Goal: Complete application form: Complete application form

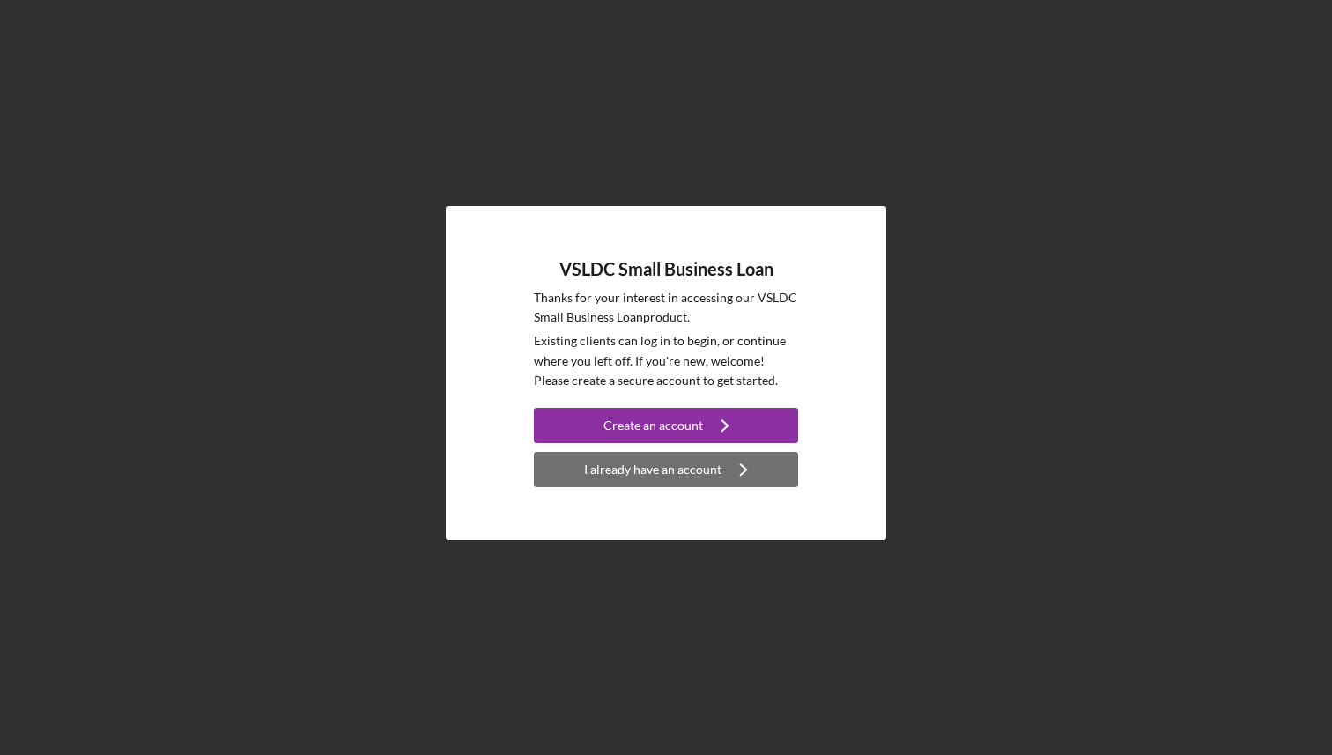
click at [726, 471] on icon "Icon/Navigate" at bounding box center [744, 470] width 44 height 44
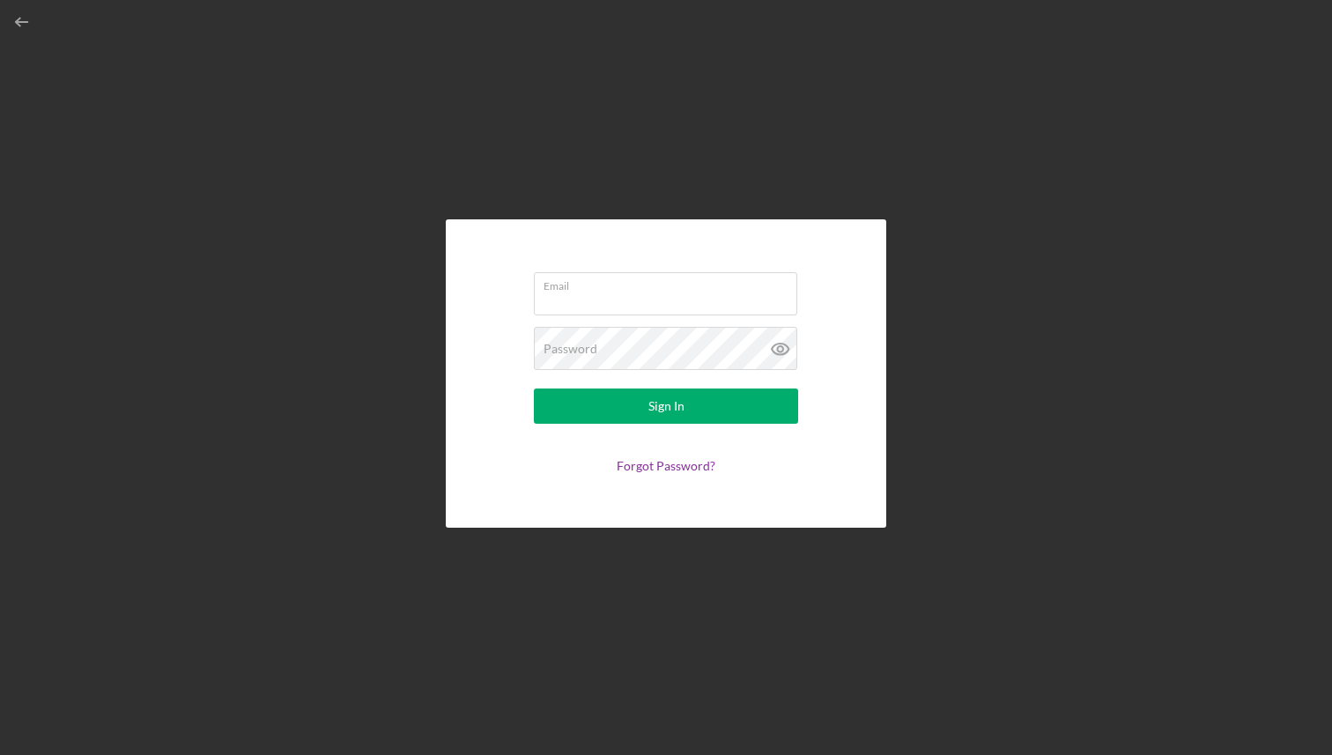
type input "[EMAIL_ADDRESS][DOMAIN_NAME]"
click at [777, 348] on icon at bounding box center [779, 348] width 5 height 5
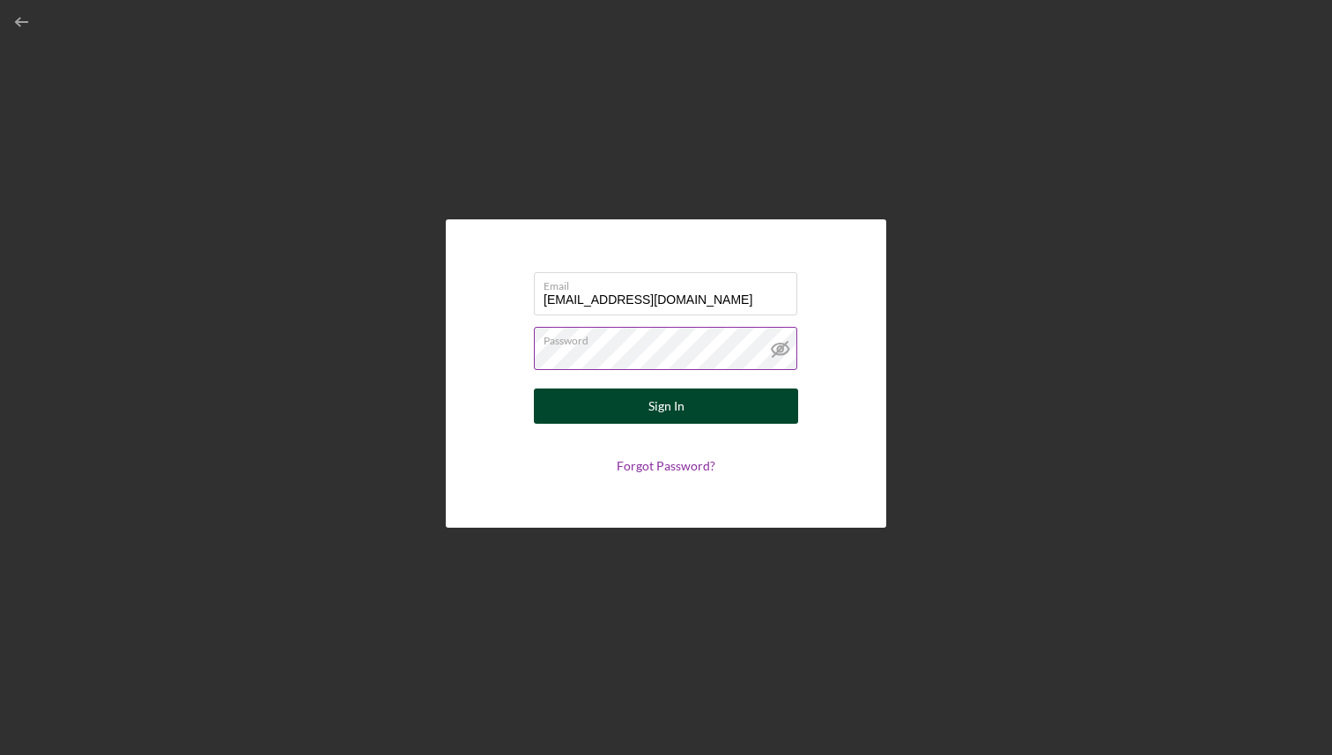
click at [680, 401] on div "Sign In" at bounding box center [667, 406] width 36 height 35
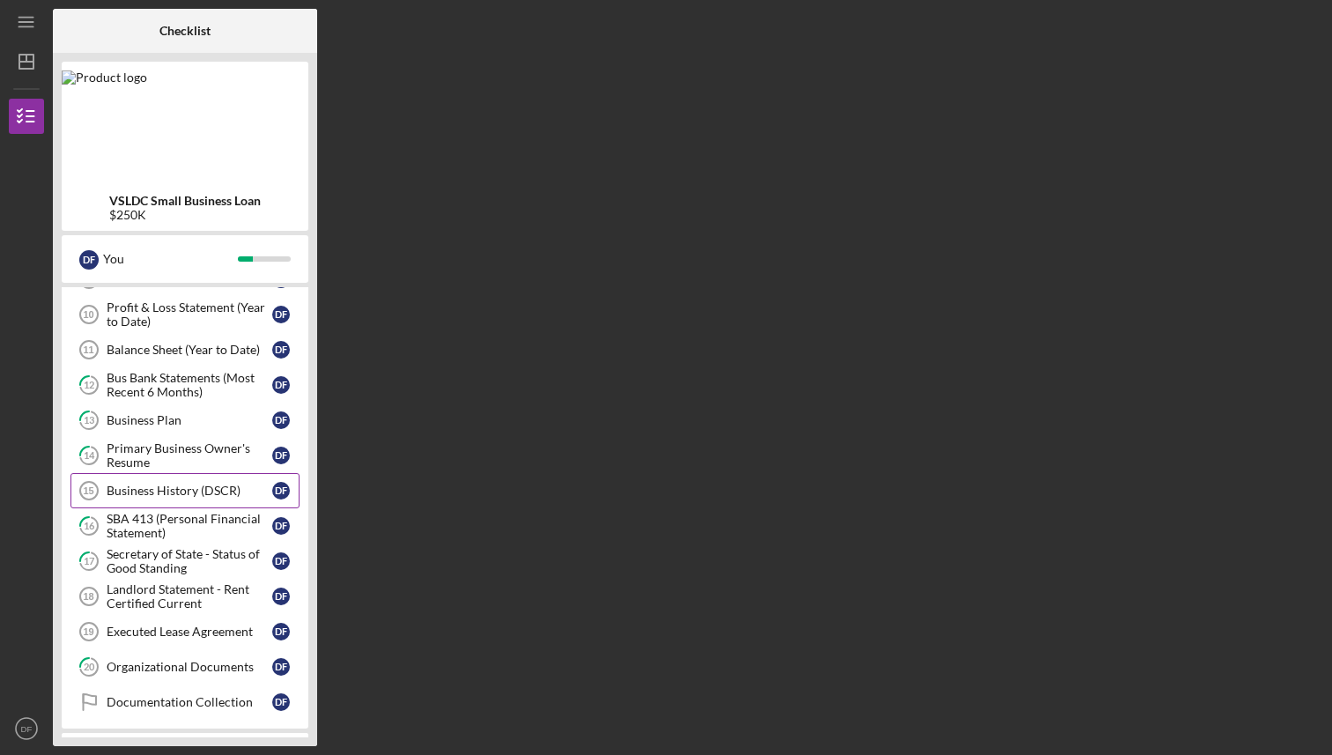
scroll to position [134, 0]
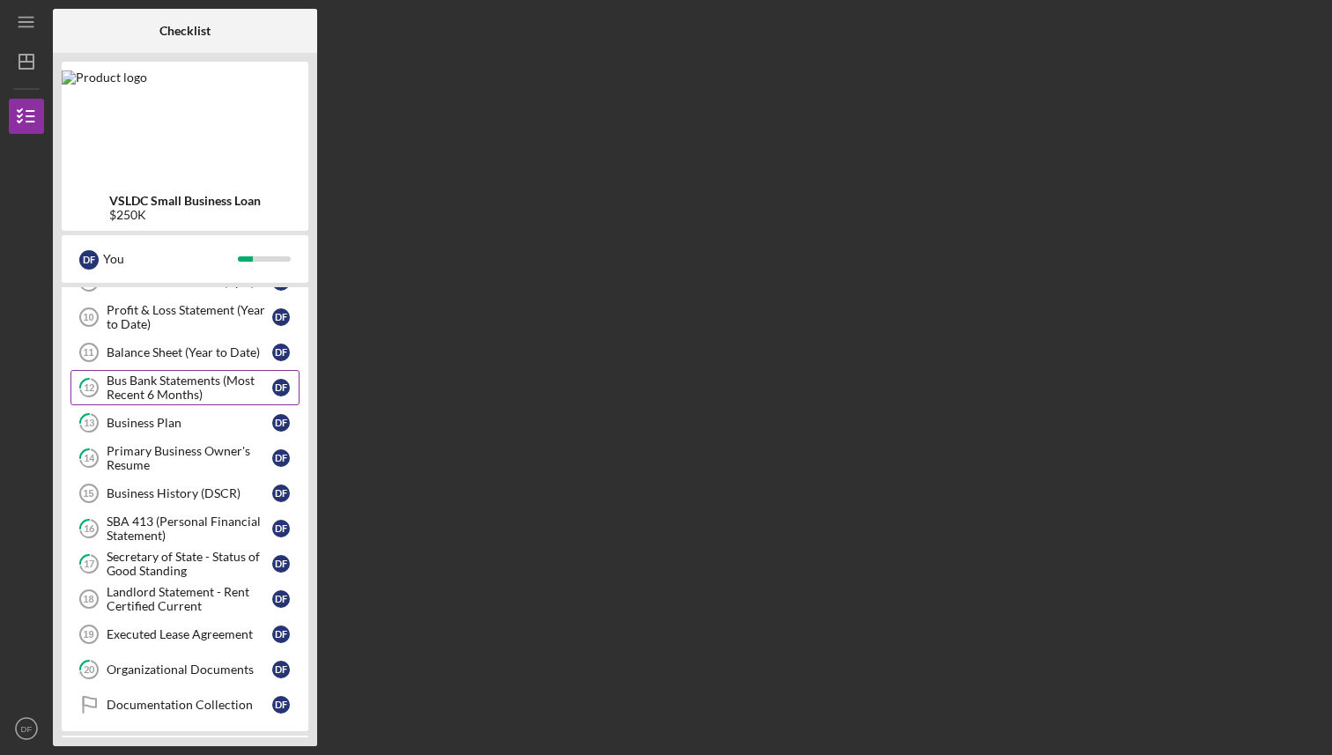
click at [167, 391] on div "Bus Bank Statements (Most Recent 6 Months)" at bounding box center [190, 388] width 166 height 28
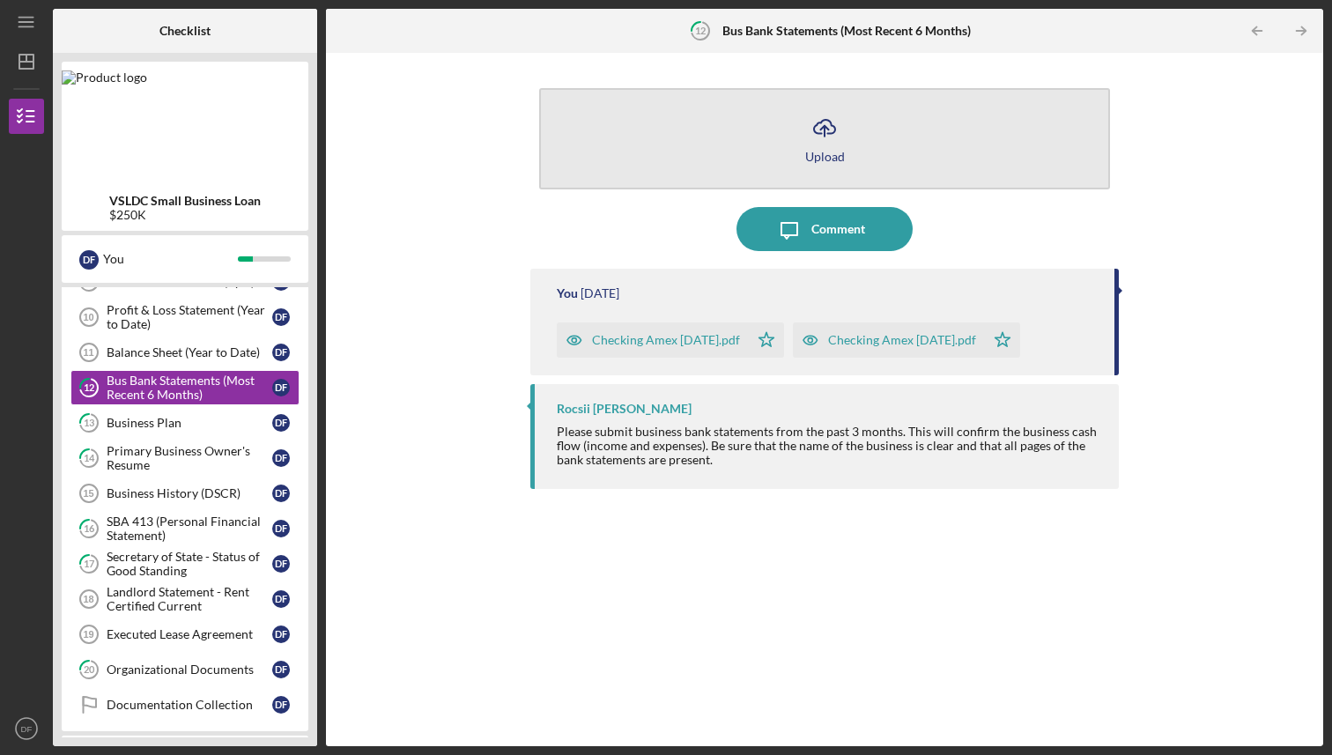
click at [827, 144] on icon "Icon/Upload" at bounding box center [825, 128] width 44 height 44
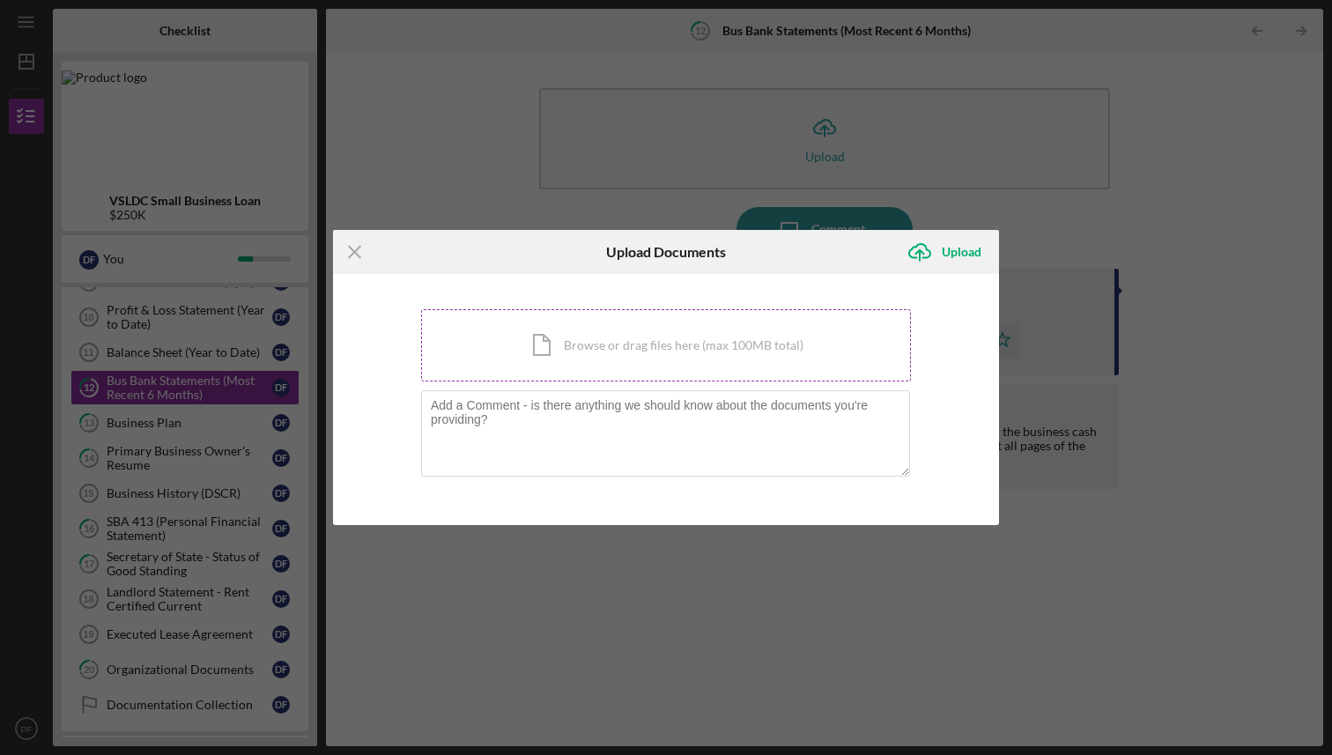
click at [547, 349] on div "Icon/Document Browse or drag files here (max 100MB total) Tap to choose files o…" at bounding box center [666, 345] width 490 height 72
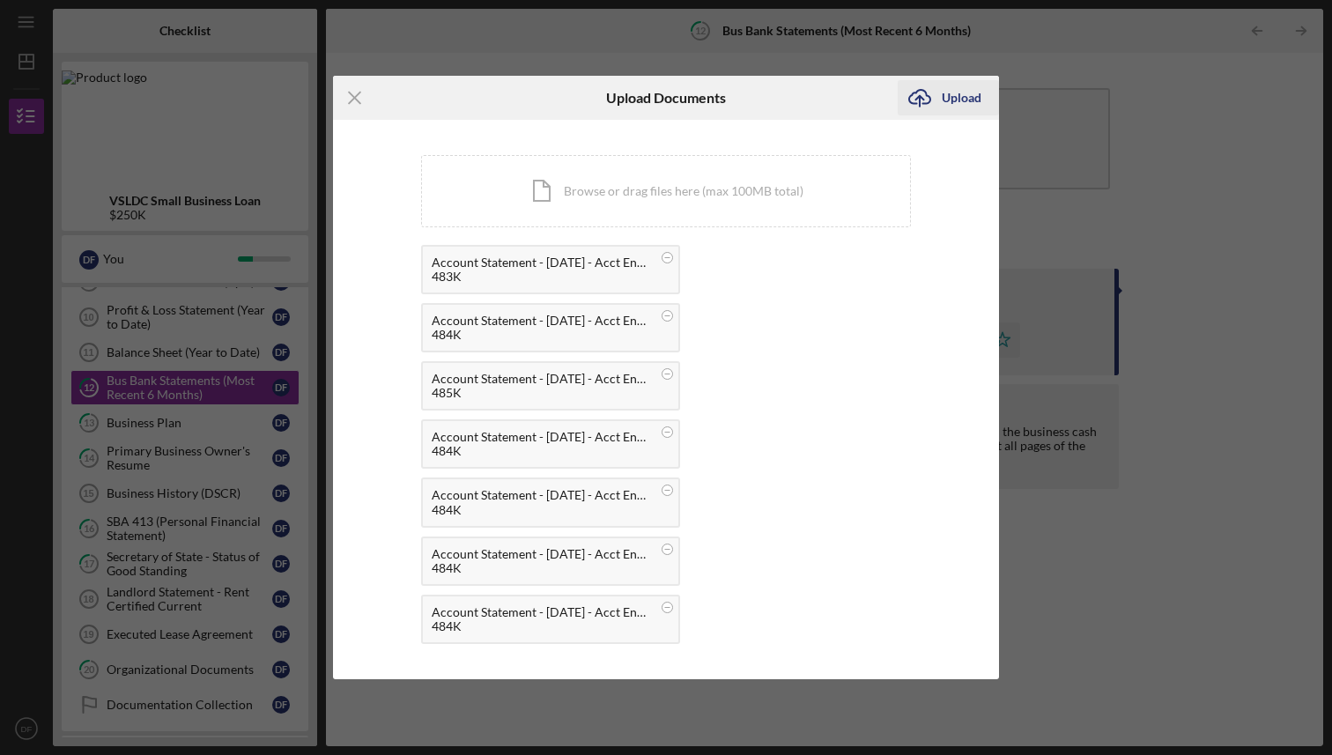
click at [949, 97] on div "Upload" at bounding box center [962, 97] width 40 height 35
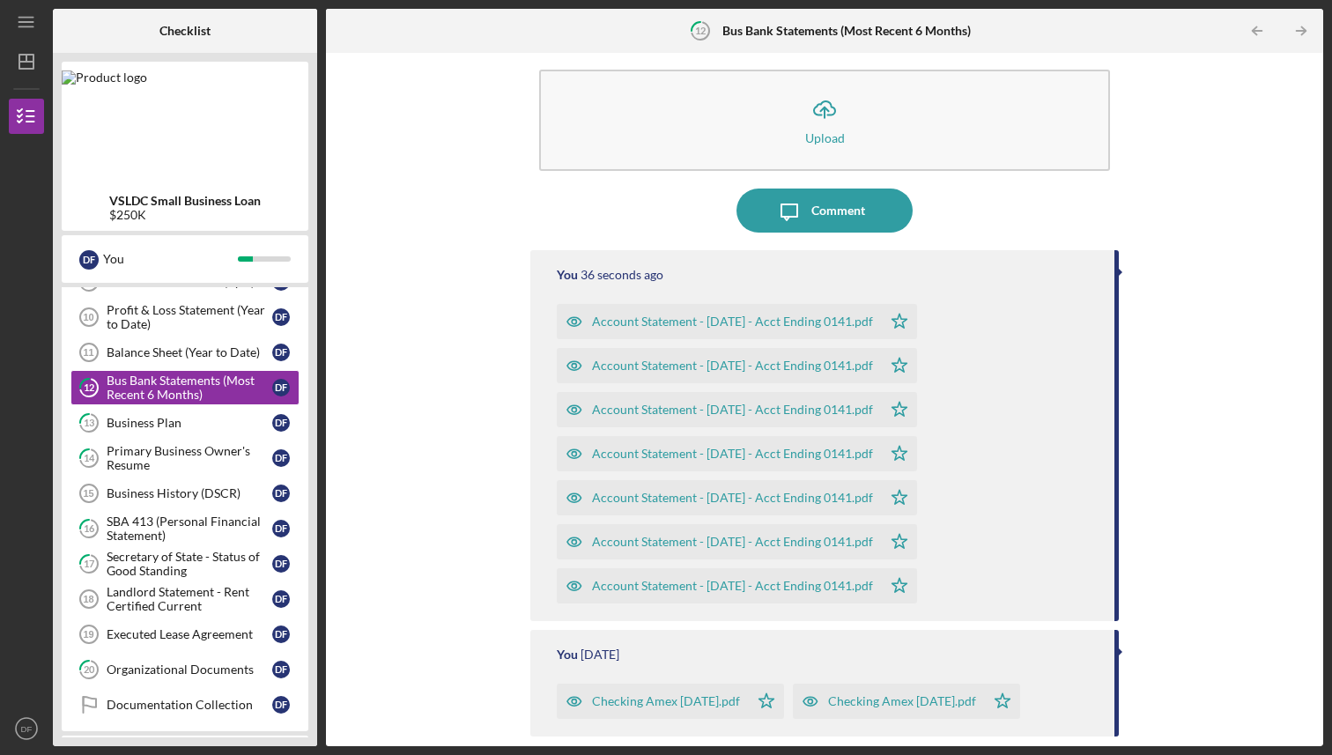
scroll to position [48, 0]
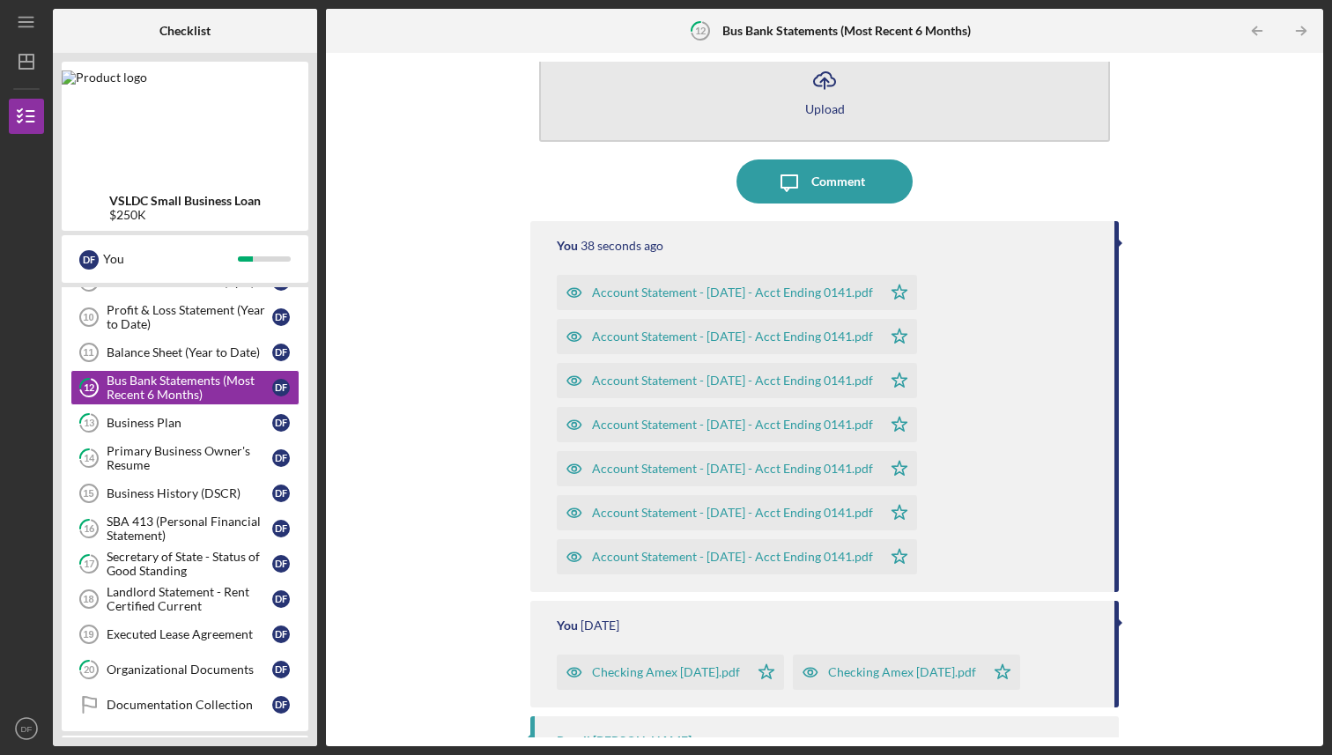
click at [828, 91] on icon "Icon/Upload" at bounding box center [825, 80] width 44 height 44
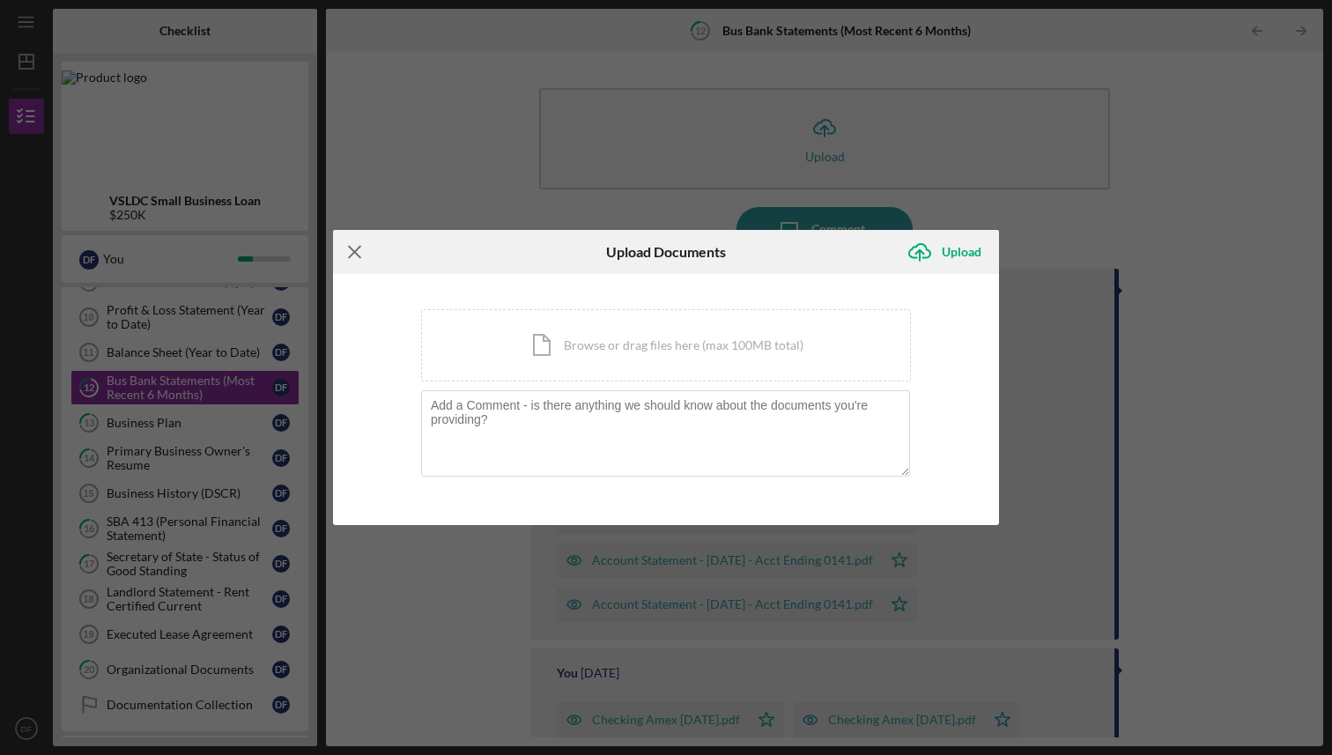
click at [352, 255] on line at bounding box center [354, 251] width 11 height 11
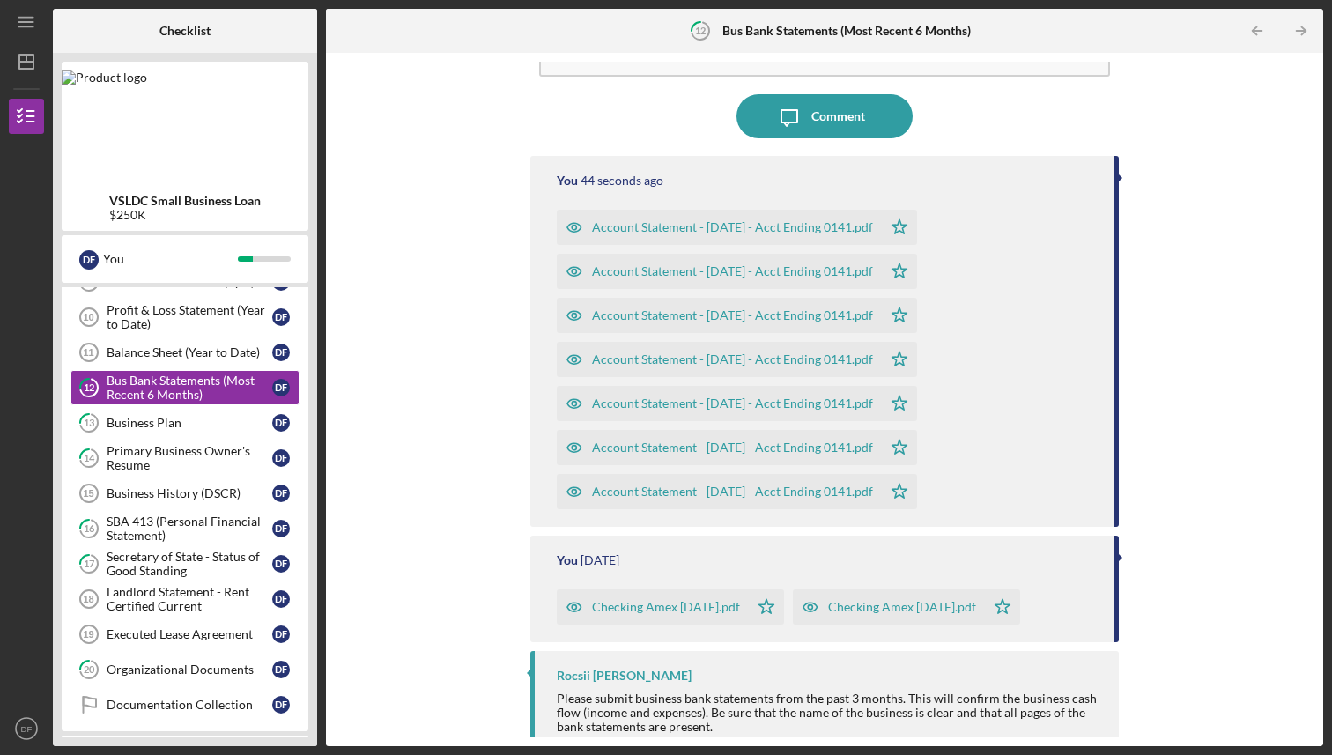
scroll to position [131, 0]
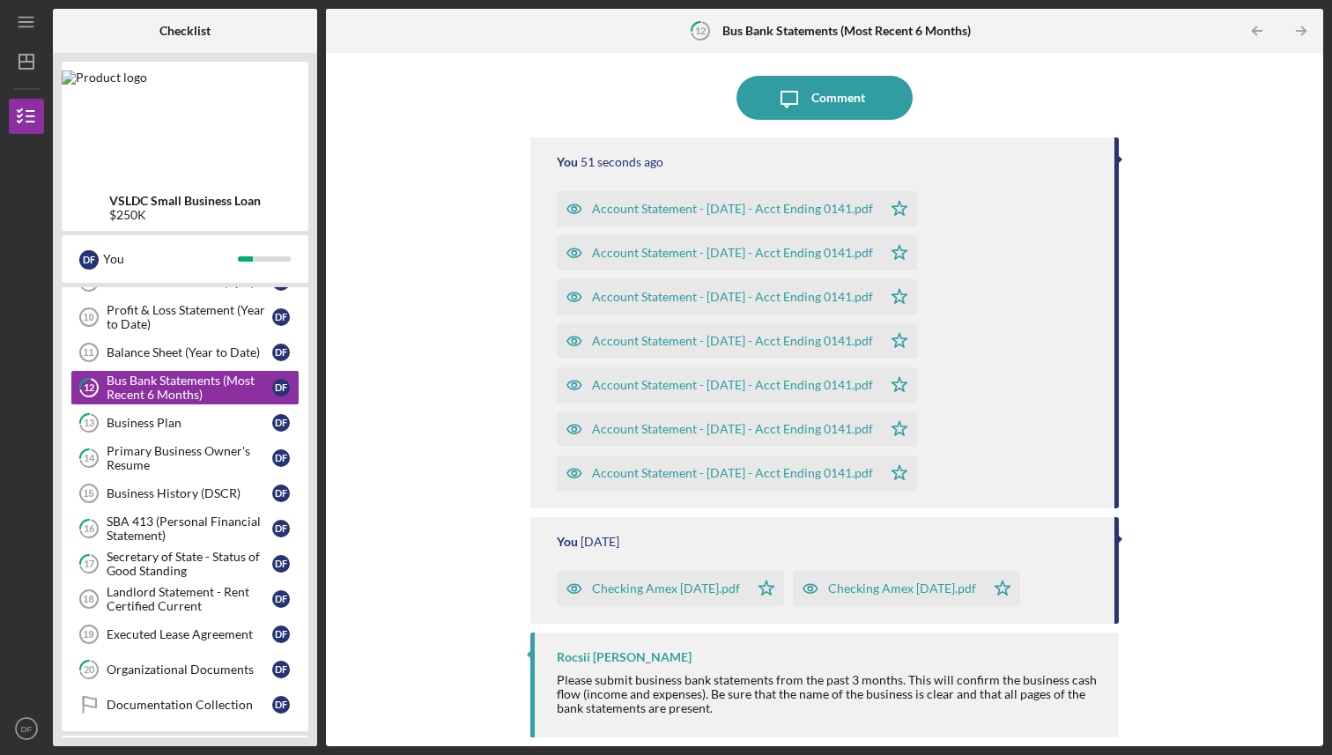
click at [827, 586] on icon "button" at bounding box center [810, 588] width 35 height 35
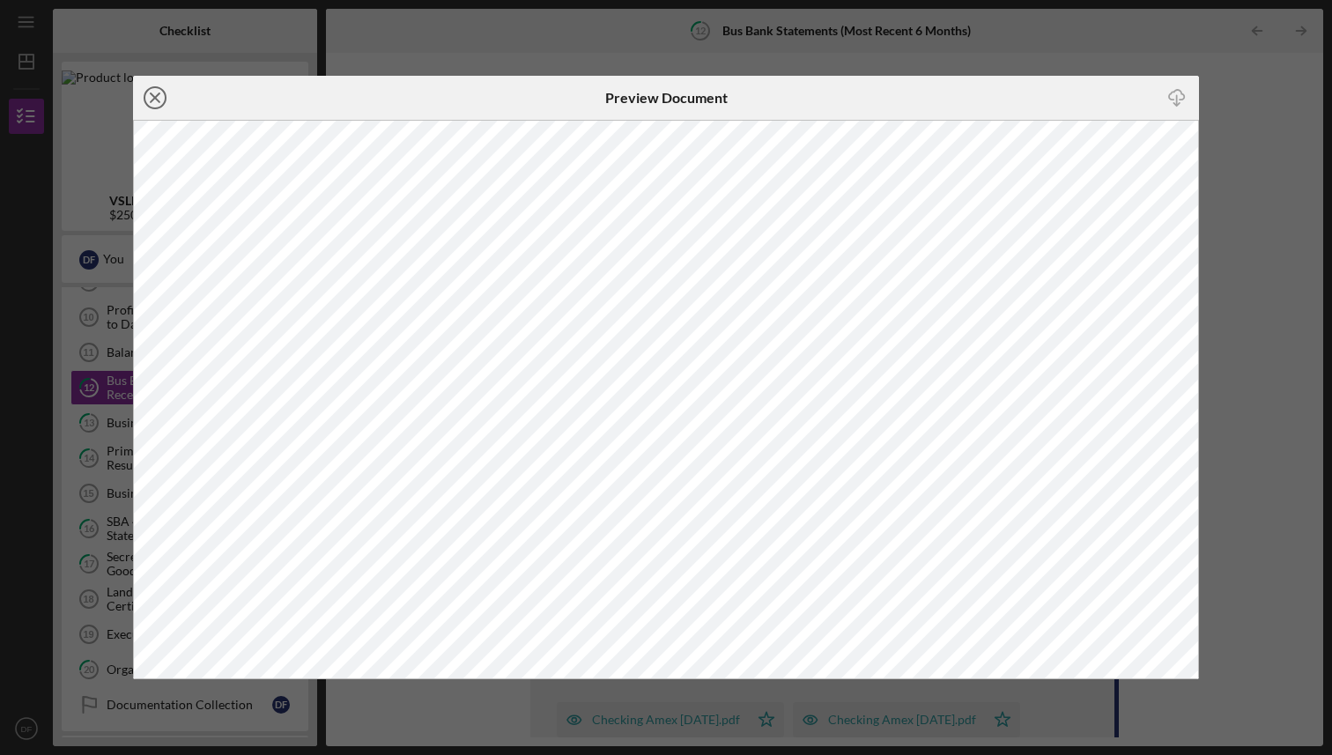
click at [152, 93] on icon "Icon/Close" at bounding box center [155, 98] width 44 height 44
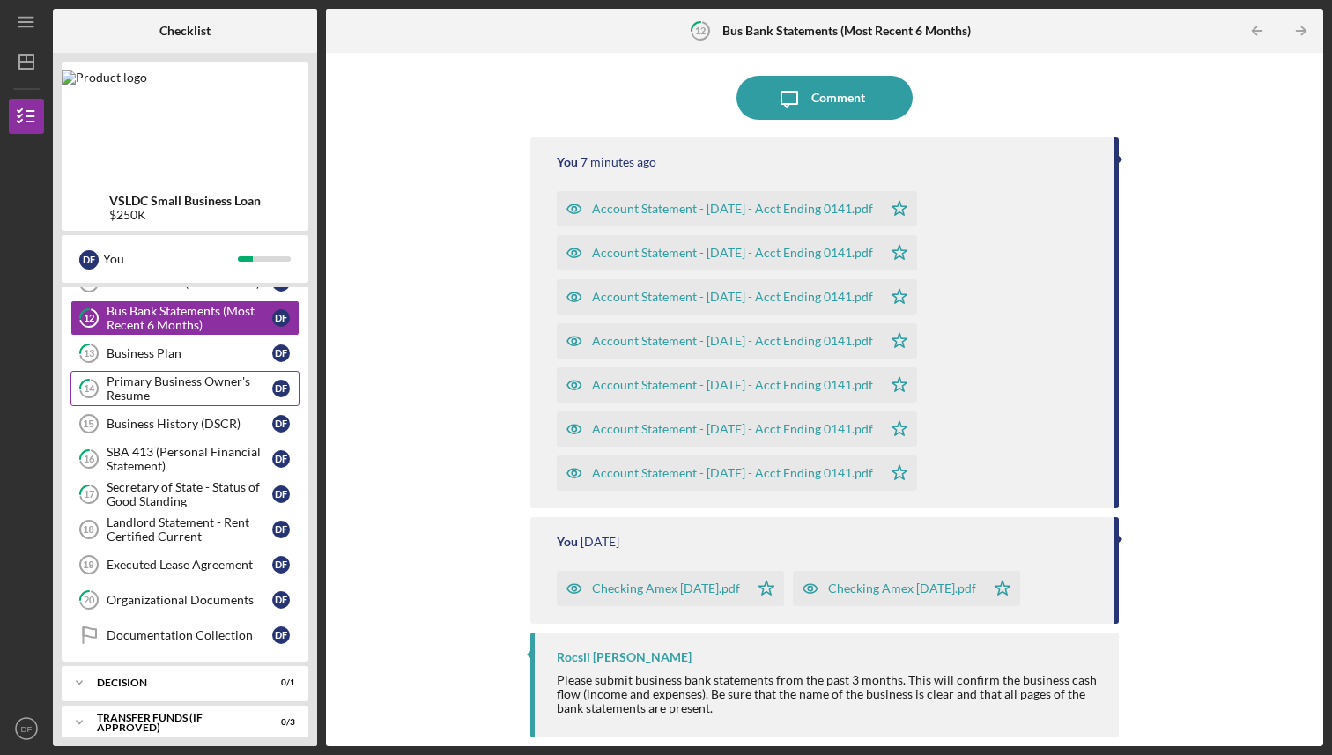
scroll to position [256, 0]
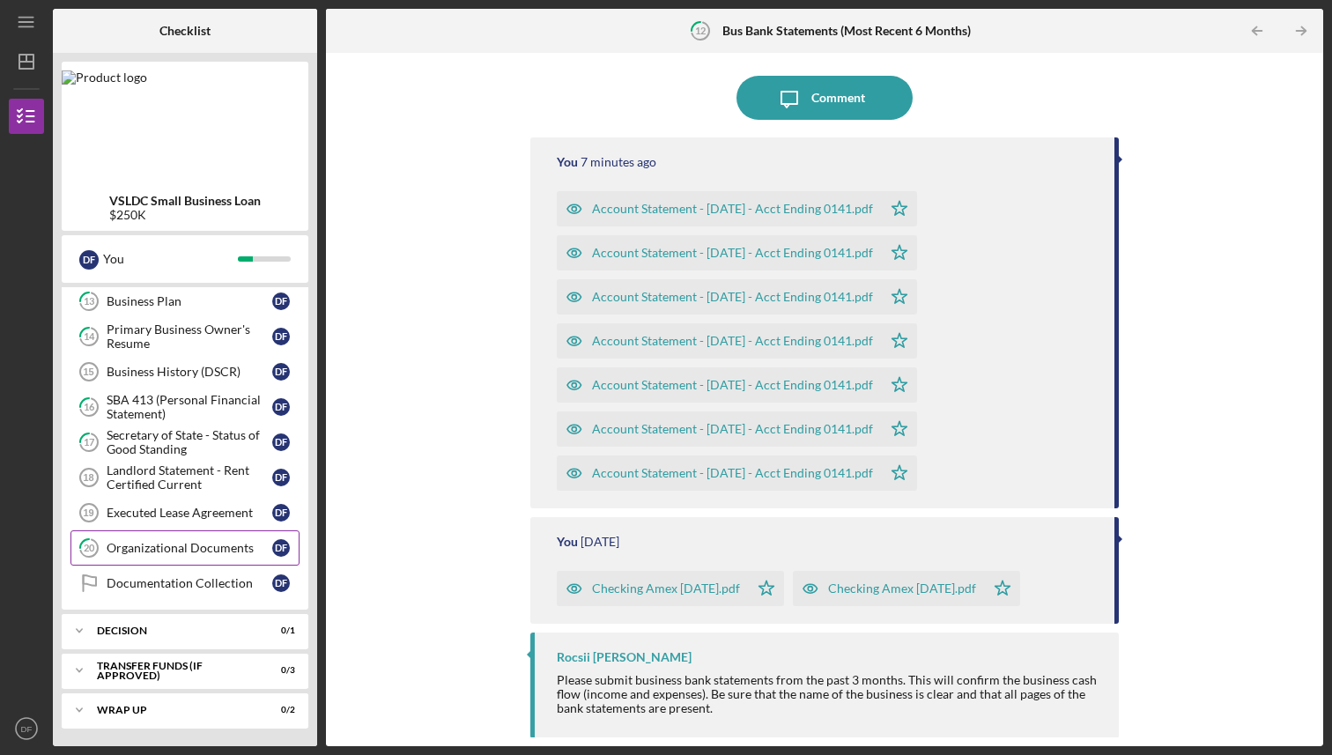
click at [166, 548] on div "Organizational Documents" at bounding box center [190, 548] width 166 height 14
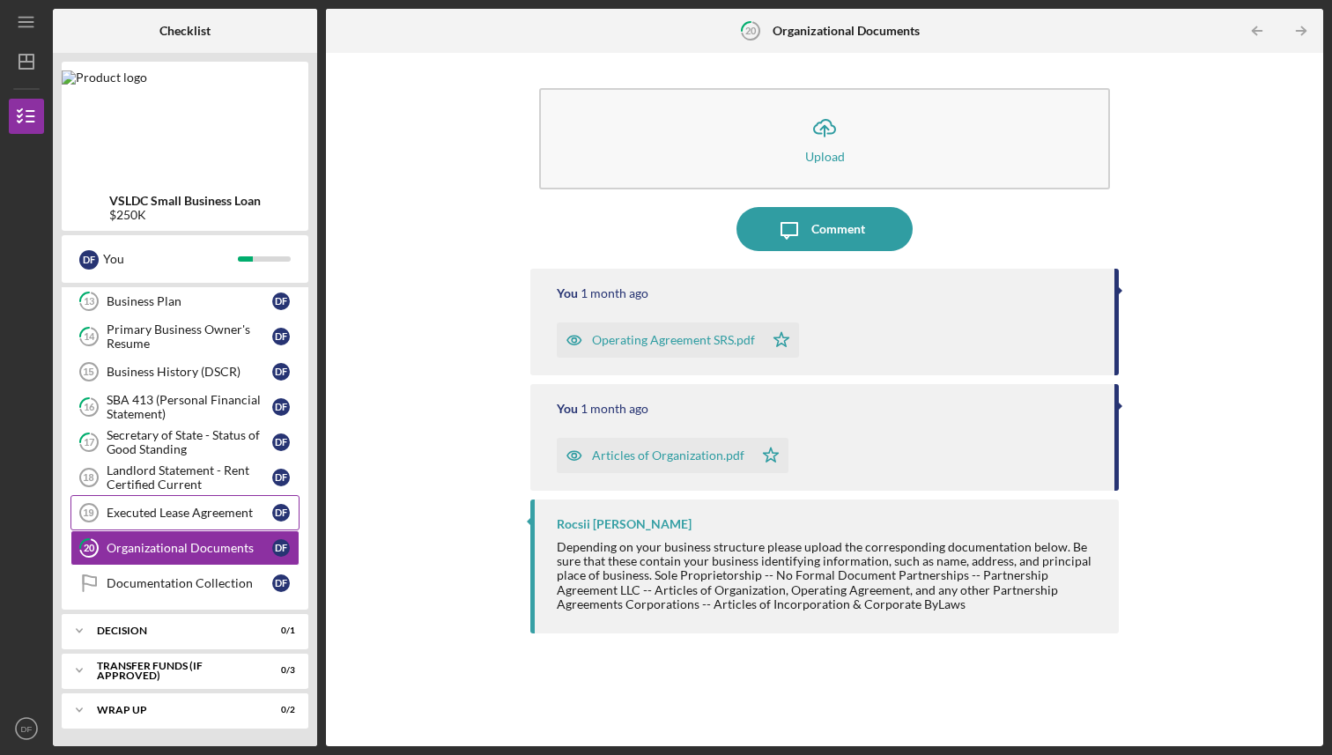
click at [168, 516] on div "Executed Lease Agreement" at bounding box center [190, 513] width 166 height 14
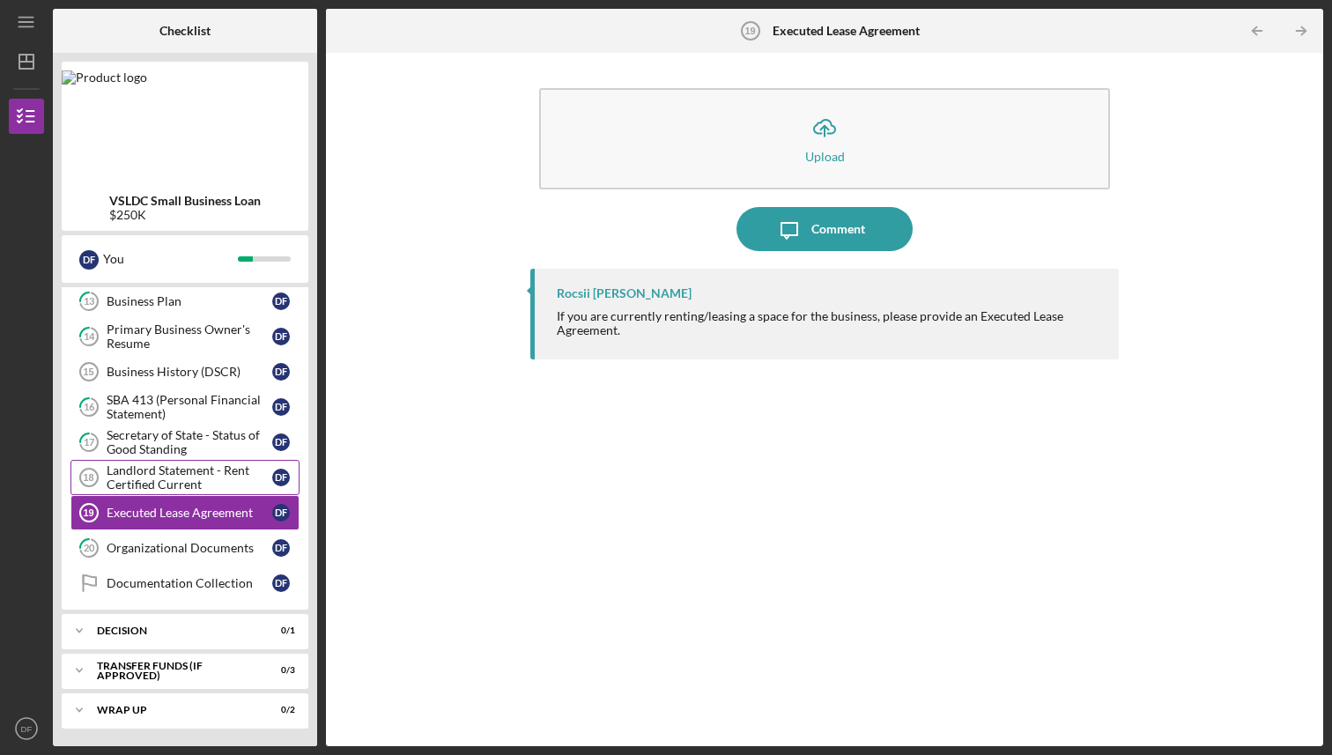
click at [145, 480] on div "Landlord Statement - Rent Certified Current" at bounding box center [190, 478] width 166 height 28
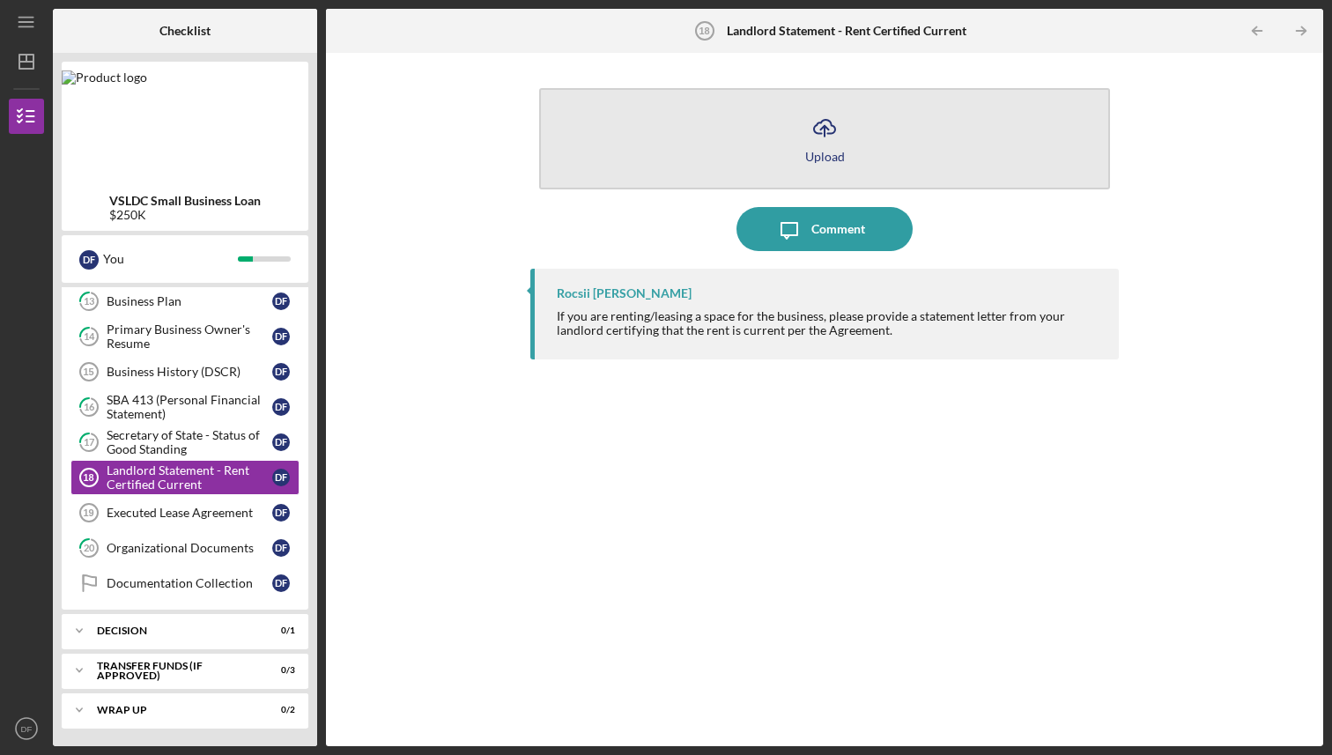
click at [831, 145] on icon "Icon/Upload" at bounding box center [825, 128] width 44 height 44
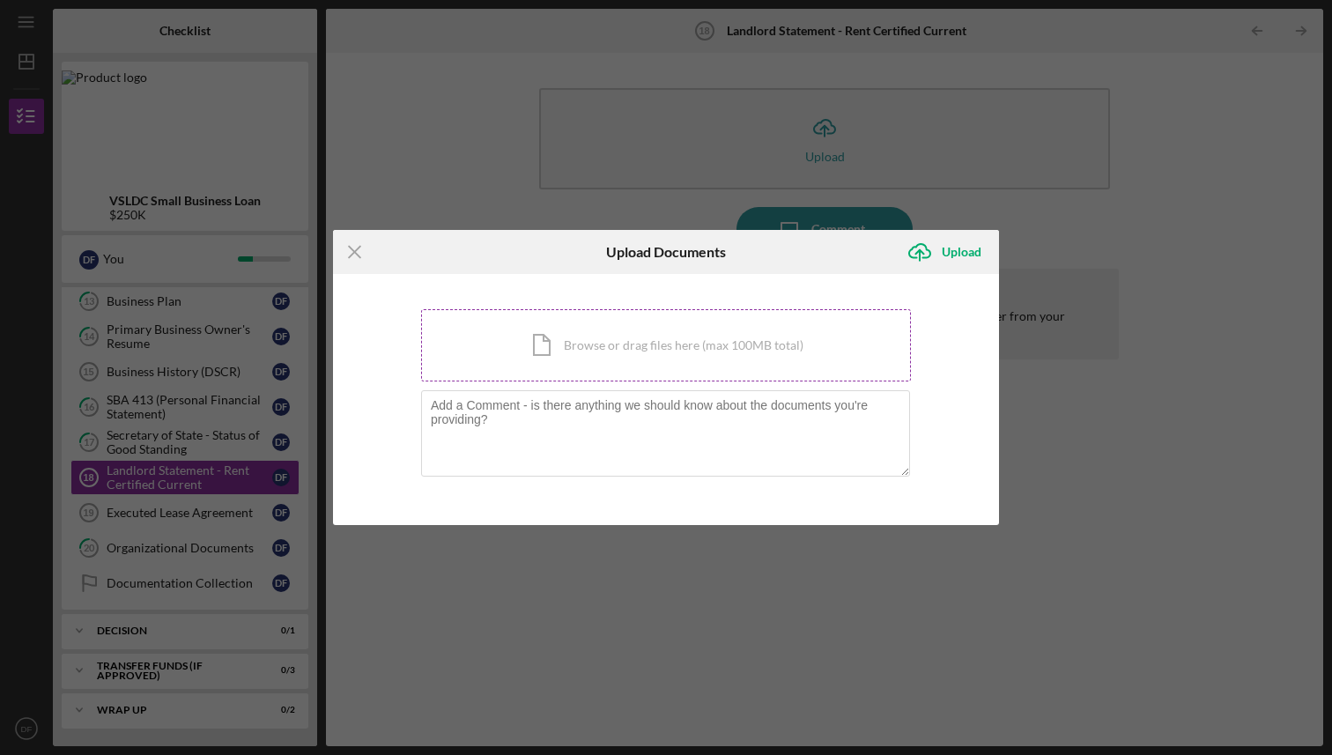
click at [590, 352] on div "Icon/Document Browse or drag files here (max 100MB total) Tap to choose files o…" at bounding box center [666, 345] width 490 height 72
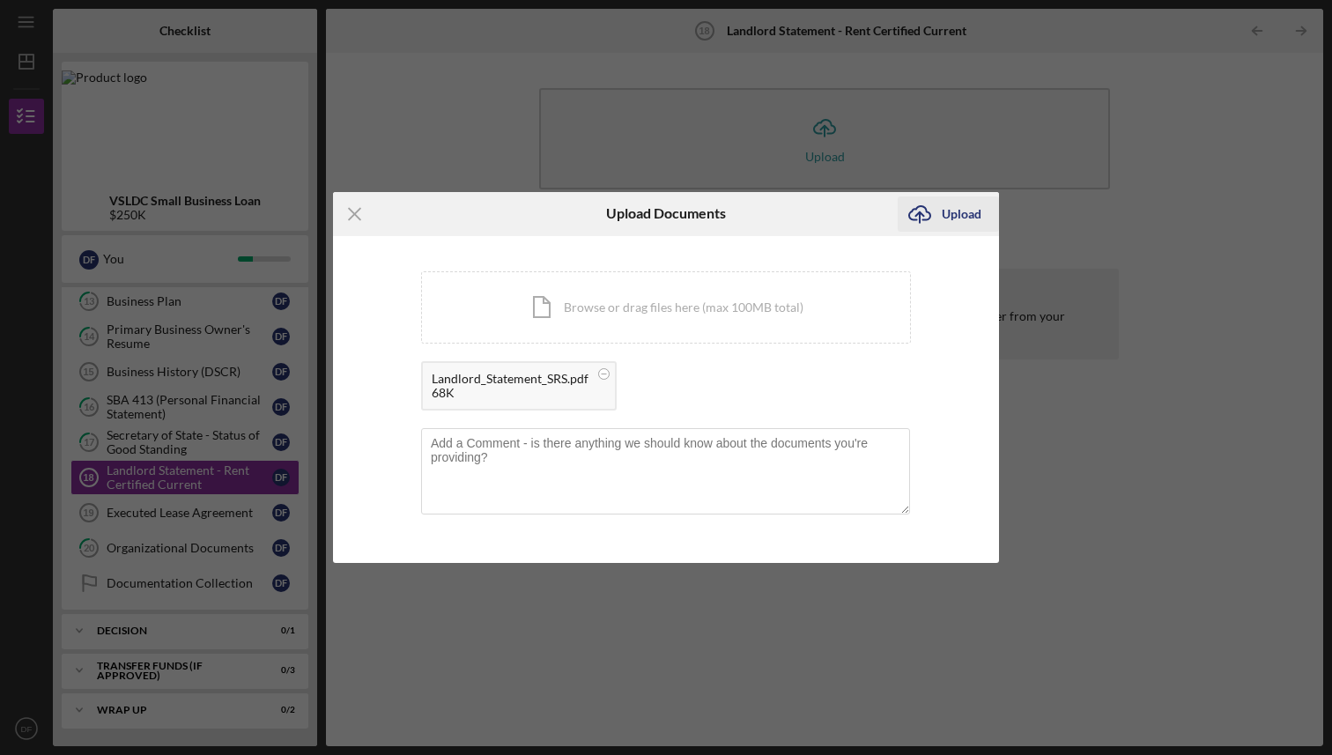
click at [964, 211] on div "Upload" at bounding box center [962, 214] width 40 height 35
